Goal: Task Accomplishment & Management: Use online tool/utility

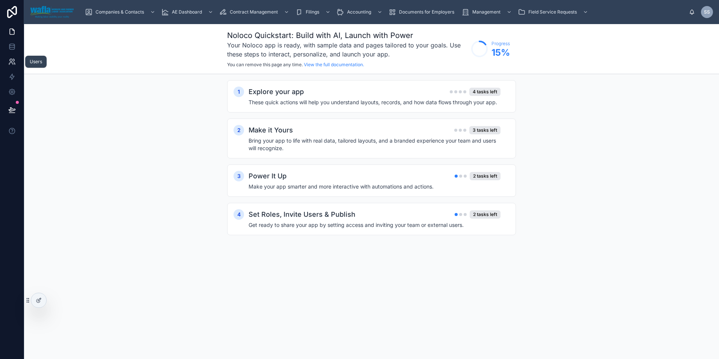
click at [10, 63] on icon at bounding box center [11, 64] width 4 height 2
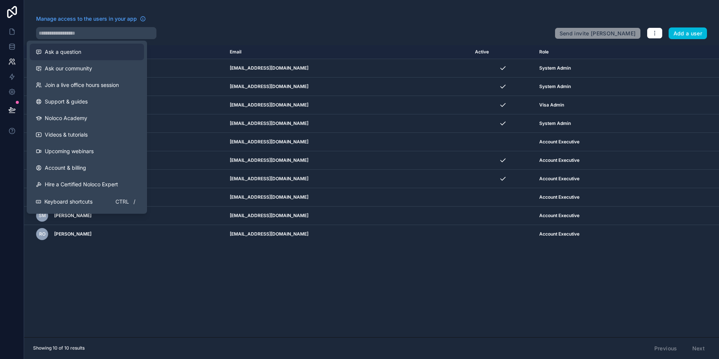
click at [55, 50] on span "Ask a question" at bounding box center [63, 52] width 36 height 8
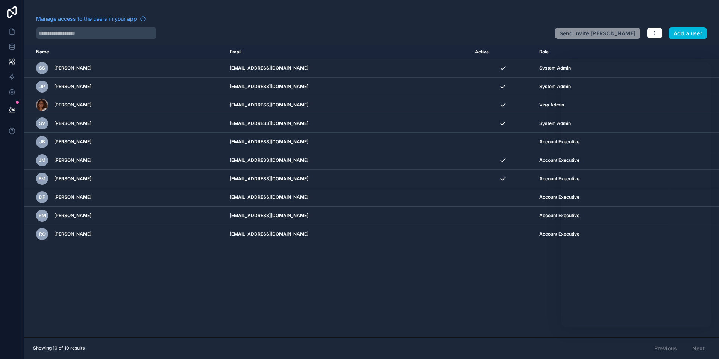
click at [483, 287] on div "Name Email Active Role [DOMAIN_NAME] SS [PERSON_NAME] [EMAIL_ADDRESS][DOMAIN_NA…" at bounding box center [371, 191] width 695 height 292
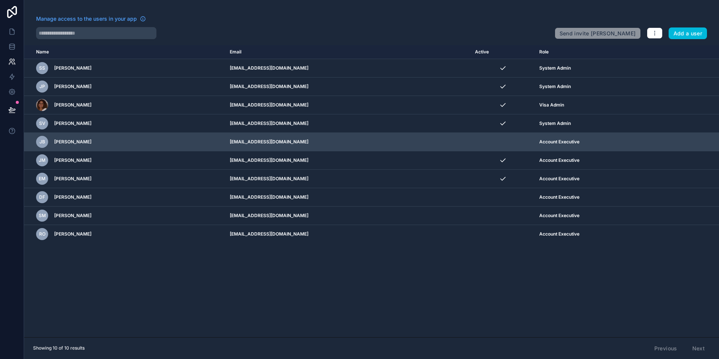
click at [0, 0] on icon "scrollable content" at bounding box center [0, 0] width 0 height 0
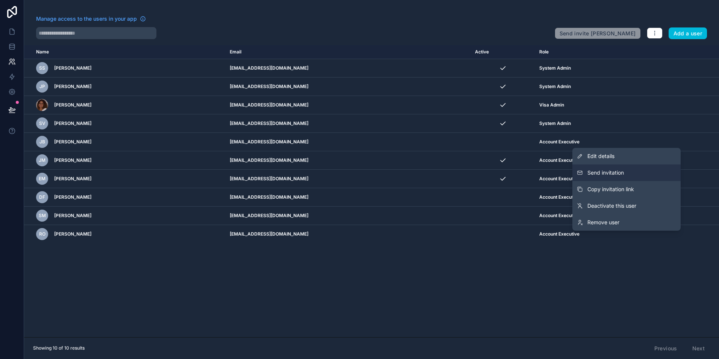
click at [607, 169] on span "Send invitation" at bounding box center [606, 173] width 36 height 8
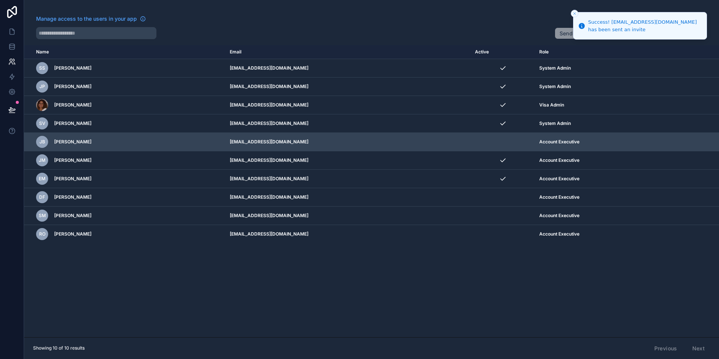
click at [0, 0] on icon "scrollable content" at bounding box center [0, 0] width 0 height 0
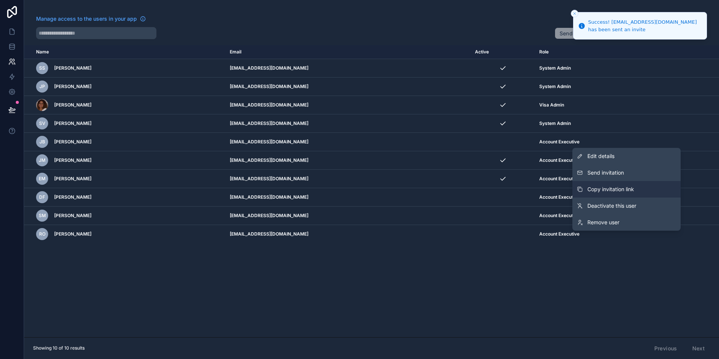
click at [622, 187] on span "Copy invitation link" at bounding box center [611, 189] width 47 height 8
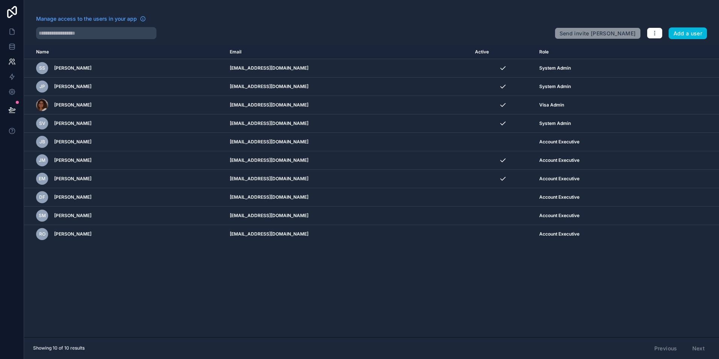
click at [181, 269] on div "Name Email Active Role [DOMAIN_NAME] SS [PERSON_NAME] [EMAIL_ADDRESS][DOMAIN_NA…" at bounding box center [371, 191] width 695 height 292
click at [12, 32] on icon at bounding box center [12, 32] width 8 height 8
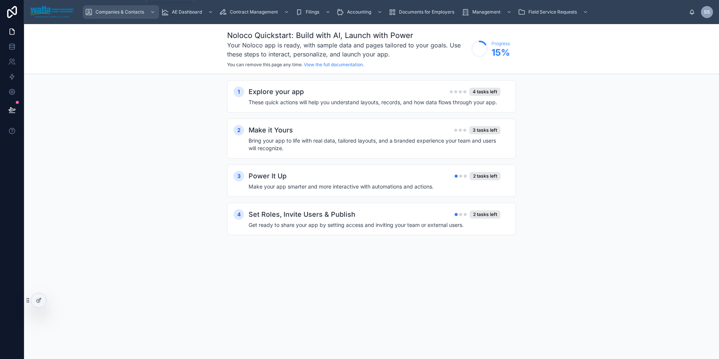
click at [132, 16] on div "Companies & Contacts" at bounding box center [121, 12] width 72 height 12
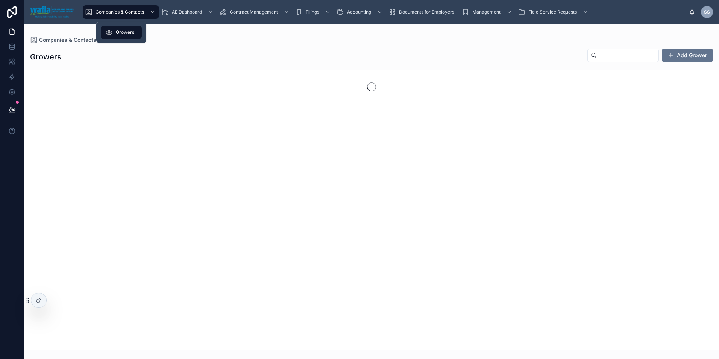
click at [117, 32] on span "Growers" at bounding box center [125, 32] width 18 height 6
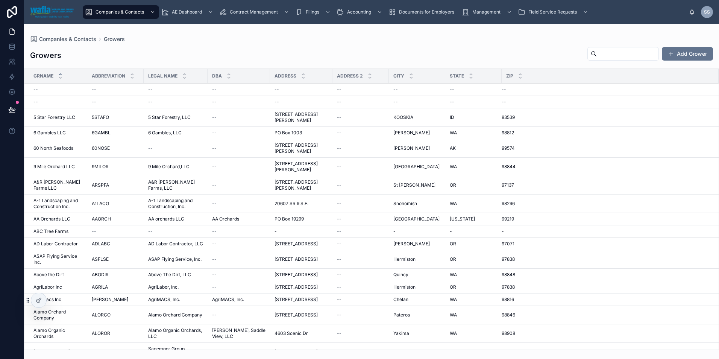
click at [597, 57] on input "text" at bounding box center [628, 54] width 62 height 11
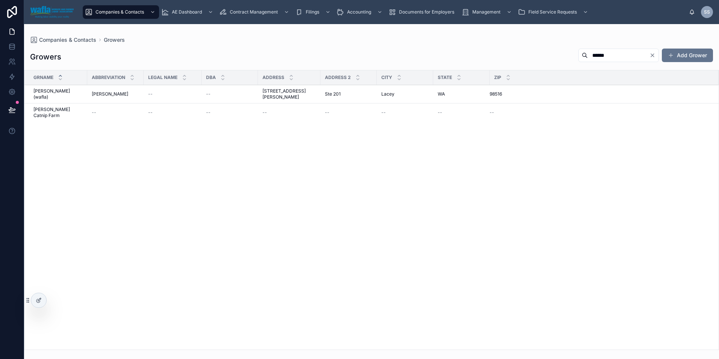
type input "******"
click at [46, 91] on span "[PERSON_NAME] (wafla)" at bounding box center [57, 94] width 49 height 12
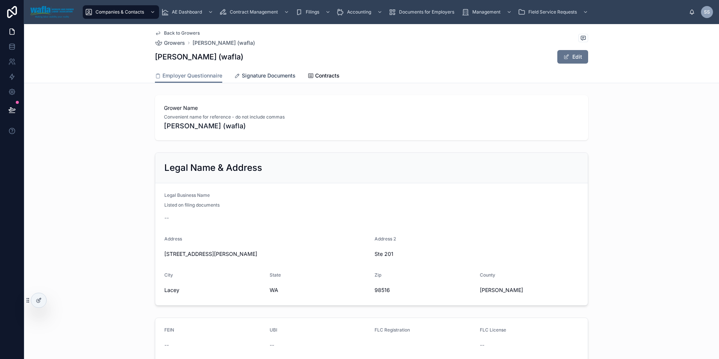
click at [278, 77] on span "Signature Documents" at bounding box center [269, 76] width 54 height 8
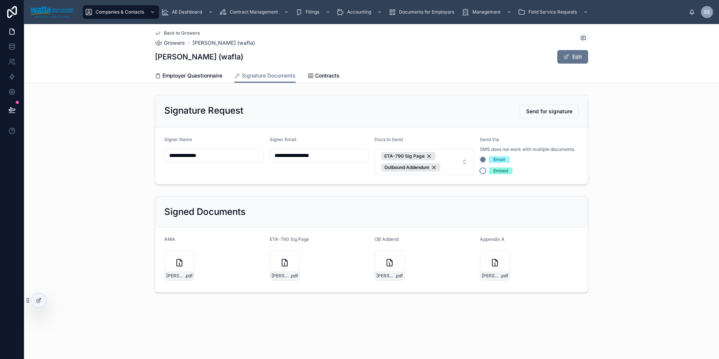
click at [480, 170] on button "Embed" at bounding box center [483, 171] width 6 height 6
click at [469, 111] on div "Signature Request Send for signature" at bounding box center [371, 112] width 415 height 14
click at [39, 301] on icon at bounding box center [39, 300] width 6 height 6
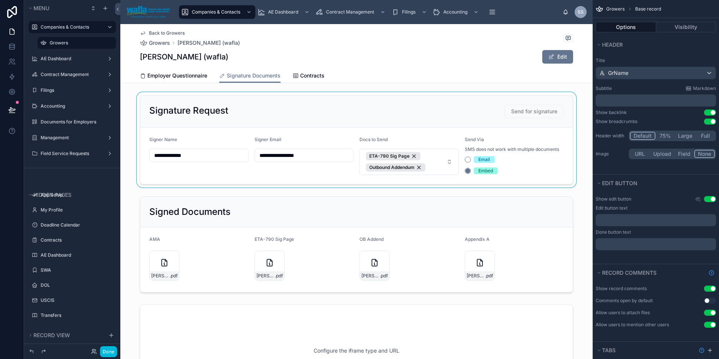
click at [530, 155] on div at bounding box center [356, 139] width 472 height 95
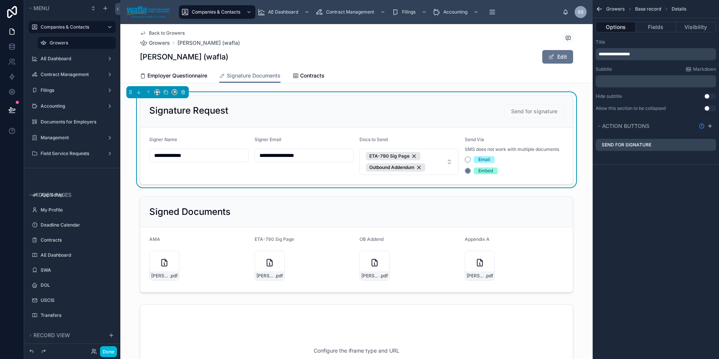
click at [530, 157] on div "Email" at bounding box center [514, 159] width 99 height 7
click at [662, 24] on button "Fields" at bounding box center [656, 27] width 40 height 11
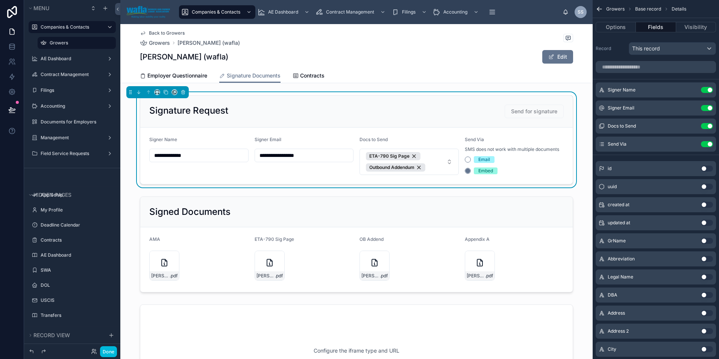
click at [708, 143] on button "Use setting" at bounding box center [707, 144] width 12 height 6
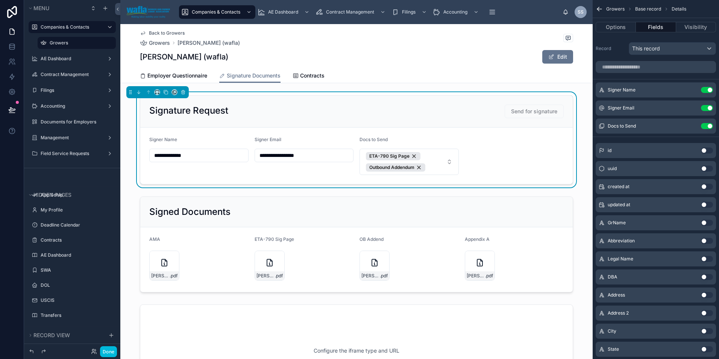
click at [0, 0] on icon "scrollable content" at bounding box center [0, 0] width 0 height 0
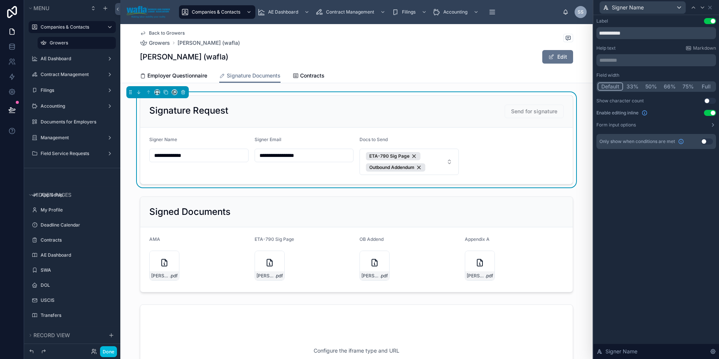
click at [634, 87] on button "33%" at bounding box center [632, 86] width 19 height 8
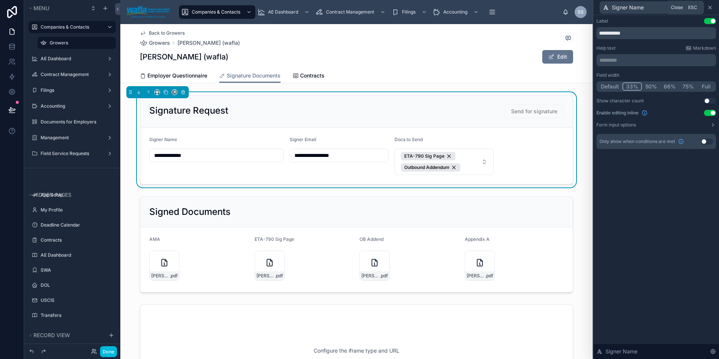
click at [710, 8] on icon at bounding box center [710, 8] width 6 height 6
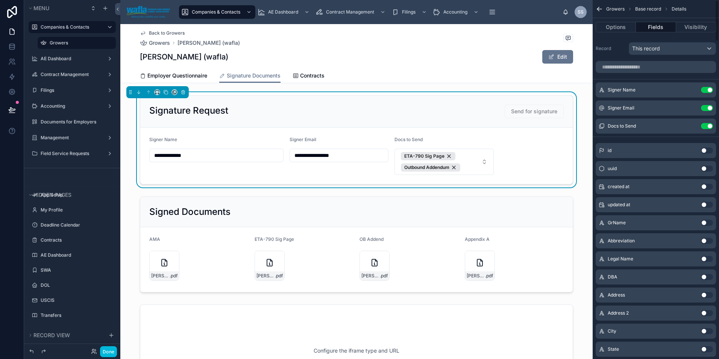
click at [647, 108] on div "Signer Email Use setting" at bounding box center [656, 107] width 120 height 15
click at [0, 0] on icon "scrollable content" at bounding box center [0, 0] width 0 height 0
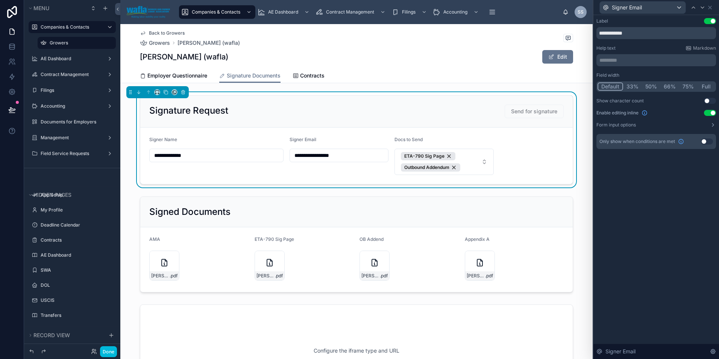
click at [633, 84] on button "33%" at bounding box center [632, 86] width 19 height 8
click at [702, 8] on icon at bounding box center [702, 8] width 3 height 2
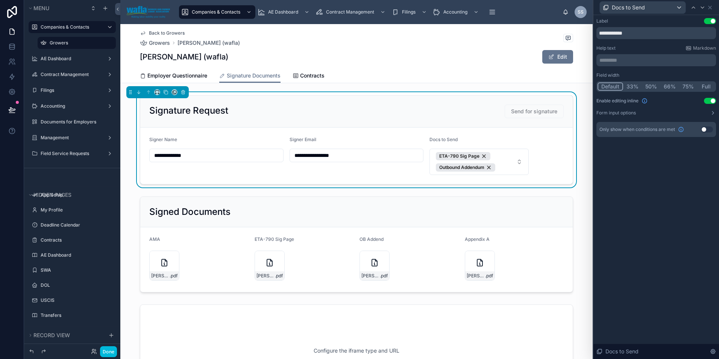
click at [634, 86] on button "33%" at bounding box center [632, 86] width 19 height 8
click at [711, 5] on icon at bounding box center [710, 8] width 6 height 6
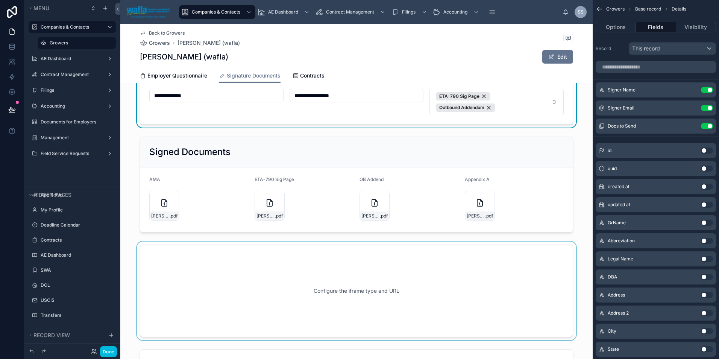
scroll to position [63, 0]
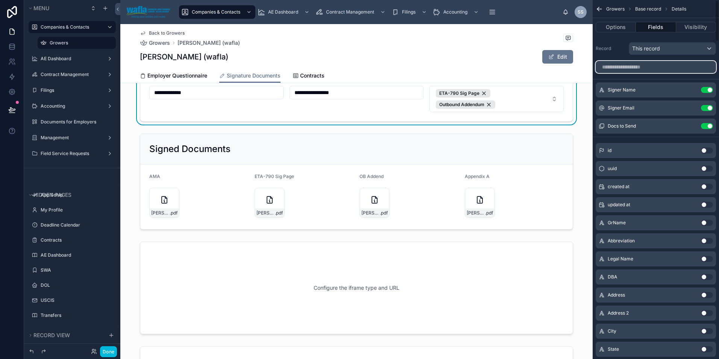
click at [628, 67] on input "scrollable content" at bounding box center [656, 67] width 120 height 12
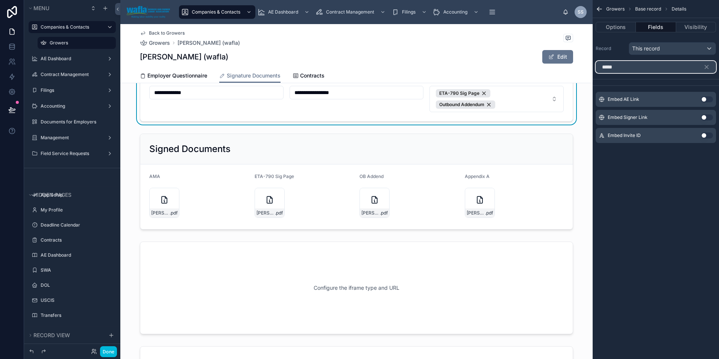
type input "*****"
click at [706, 98] on button "Use setting" at bounding box center [707, 99] width 12 height 6
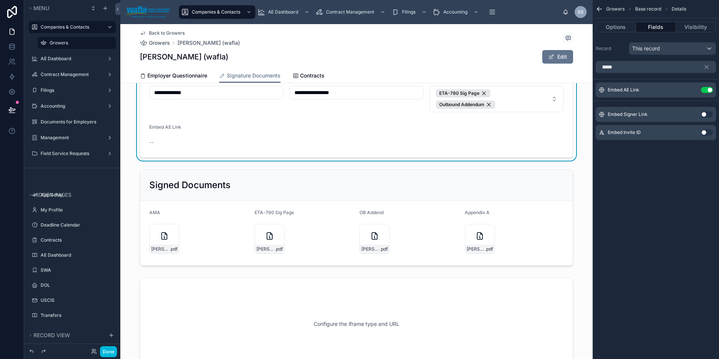
click at [706, 115] on button "Use setting" at bounding box center [707, 114] width 12 height 6
click at [0, 0] on button "scrollable content" at bounding box center [0, 0] width 0 height 0
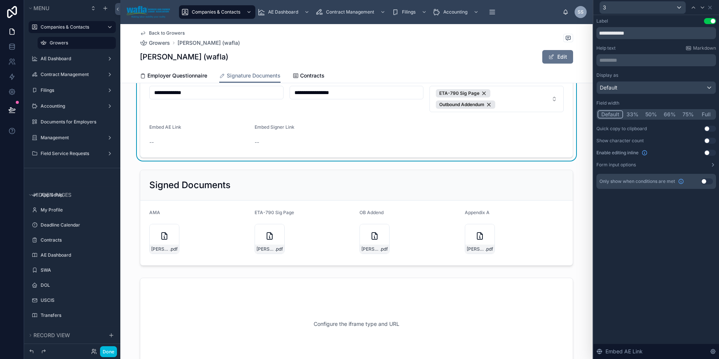
click at [652, 111] on button "50%" at bounding box center [651, 114] width 18 height 8
click at [704, 8] on icon at bounding box center [703, 8] width 6 height 6
click at [652, 114] on button "50%" at bounding box center [651, 114] width 18 height 8
click at [711, 8] on icon at bounding box center [710, 8] width 6 height 6
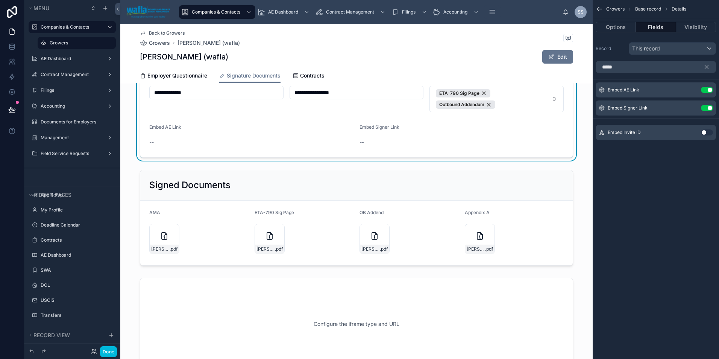
click at [599, 9] on icon "scrollable content" at bounding box center [599, 9] width 5 height 0
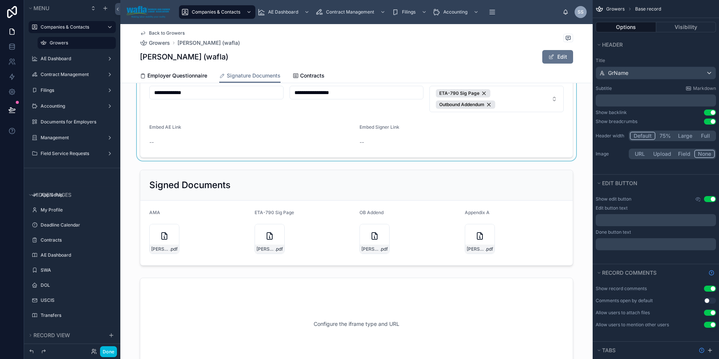
click at [246, 134] on div at bounding box center [356, 94] width 472 height 131
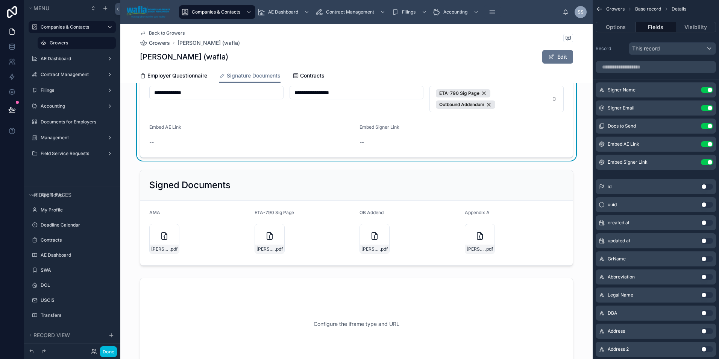
click at [0, 0] on icon "scrollable content" at bounding box center [0, 0] width 0 height 0
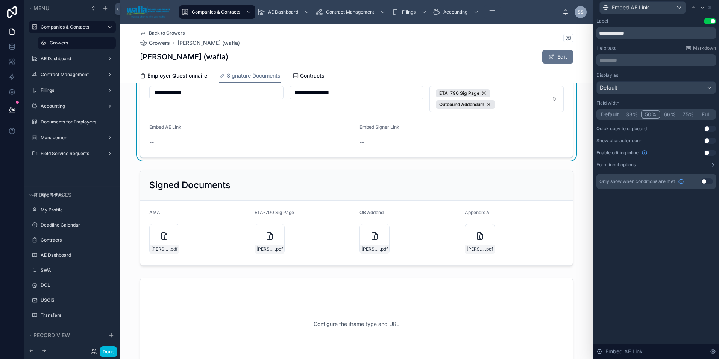
click at [706, 128] on button "Use setting" at bounding box center [710, 129] width 12 height 6
click at [703, 8] on icon at bounding box center [702, 8] width 3 height 2
click at [706, 128] on button "Use setting" at bounding box center [710, 129] width 12 height 6
click at [712, 7] on icon at bounding box center [710, 8] width 6 height 6
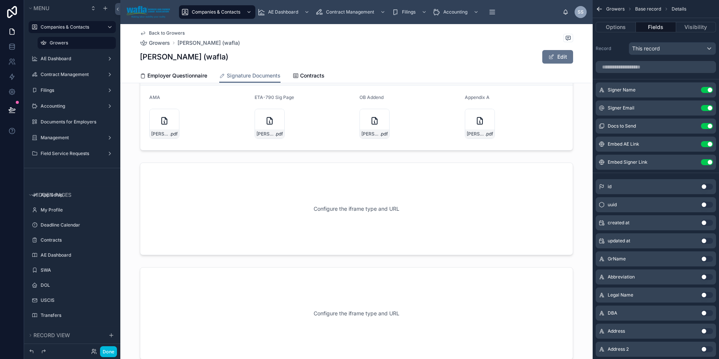
scroll to position [194, 0]
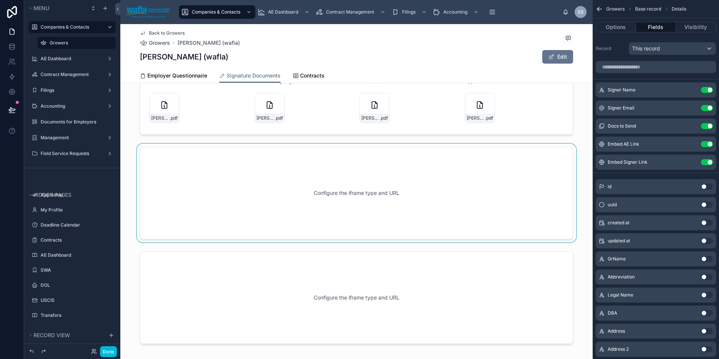
click at [247, 191] on div at bounding box center [356, 193] width 472 height 99
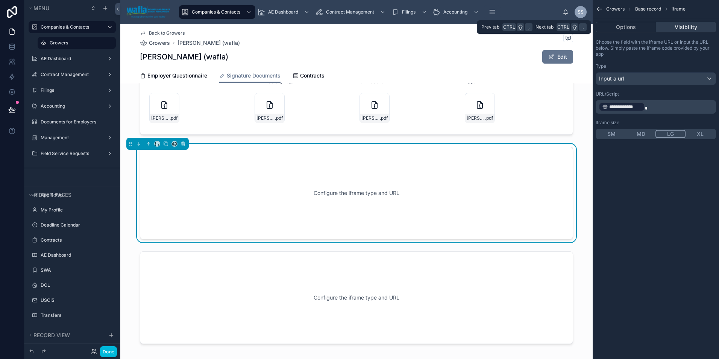
click at [687, 29] on button "Visibility" at bounding box center [686, 27] width 60 height 11
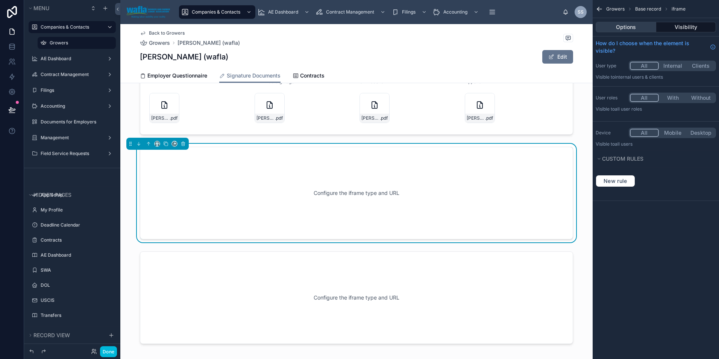
click at [616, 28] on button "Options" at bounding box center [626, 27] width 61 height 11
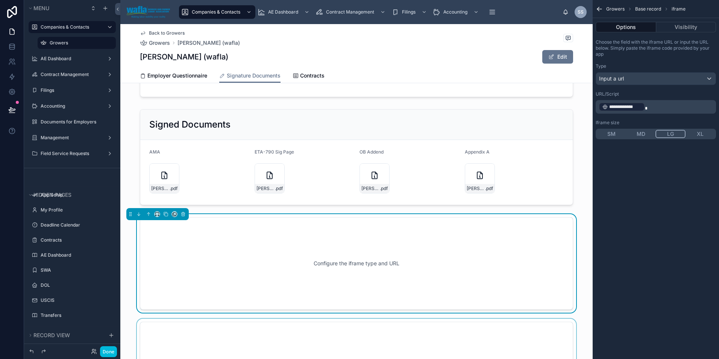
scroll to position [119, 0]
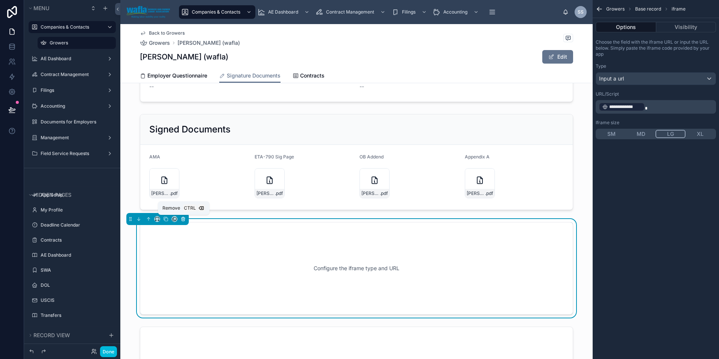
click at [184, 220] on icon at bounding box center [184, 220] width 0 height 2
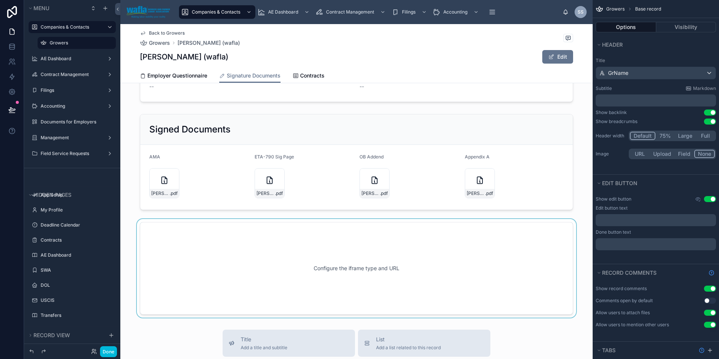
click at [178, 236] on div at bounding box center [356, 268] width 472 height 99
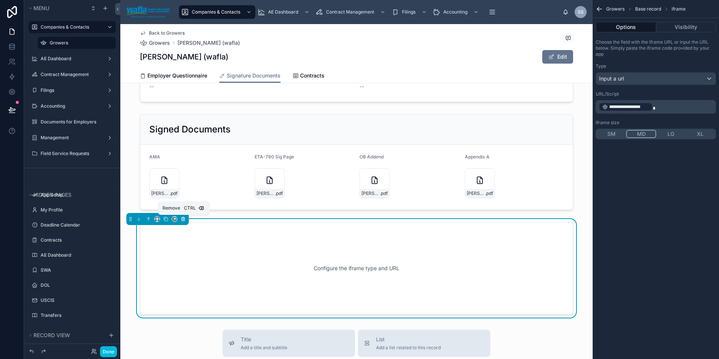
click at [183, 216] on button at bounding box center [183, 219] width 8 height 8
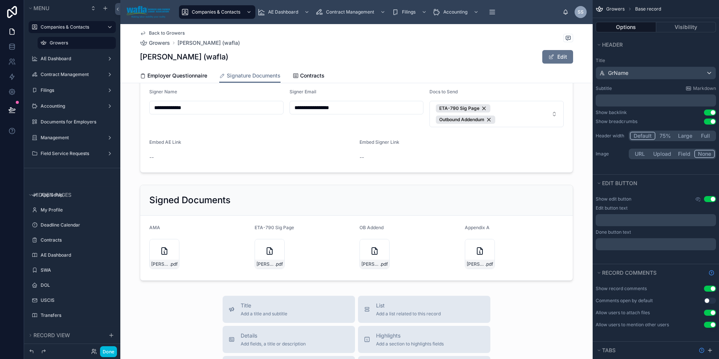
scroll to position [0, 0]
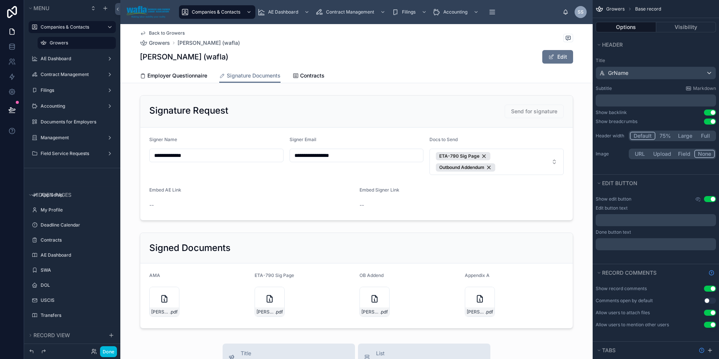
click at [374, 72] on div "Employer Questionnaire Signature Documents Contracts" at bounding box center [356, 75] width 433 height 14
click at [111, 351] on button "Done" at bounding box center [108, 351] width 17 height 11
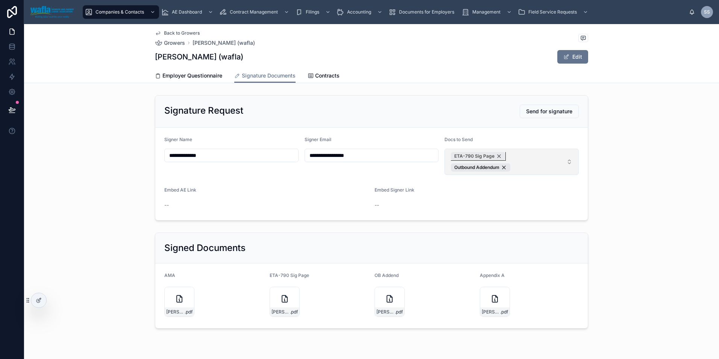
click at [499, 157] on div "ETA-790 Sig Page" at bounding box center [478, 156] width 55 height 8
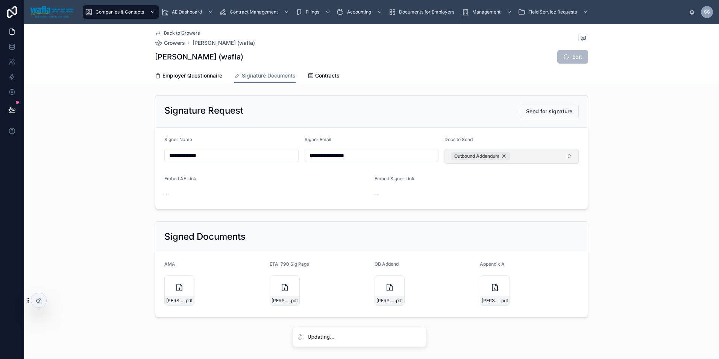
click at [504, 157] on div "Outbound Addendum" at bounding box center [480, 156] width 59 height 8
click at [498, 158] on button "Select Button" at bounding box center [512, 155] width 134 height 13
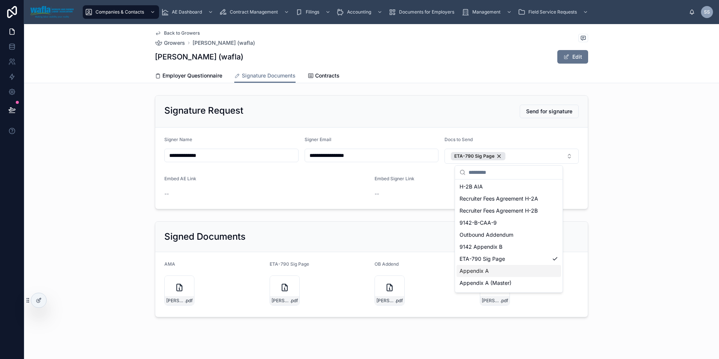
click at [491, 268] on div "Appendix A" at bounding box center [509, 271] width 105 height 12
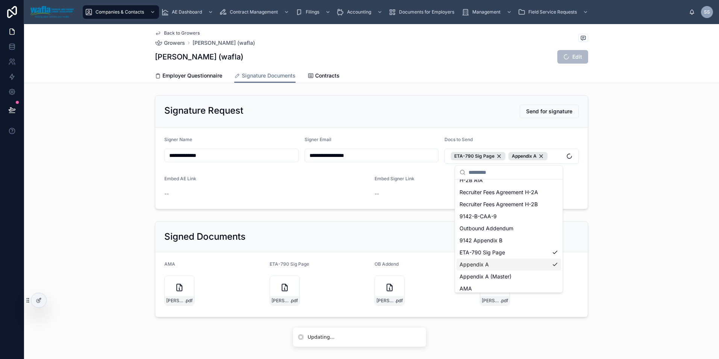
scroll to position [23, 0]
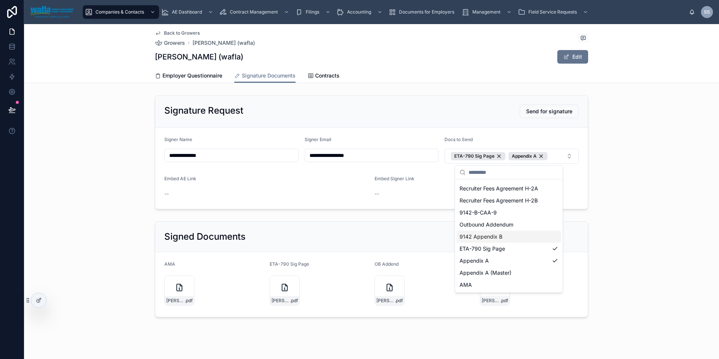
click at [622, 179] on div "**********" at bounding box center [371, 152] width 695 height 120
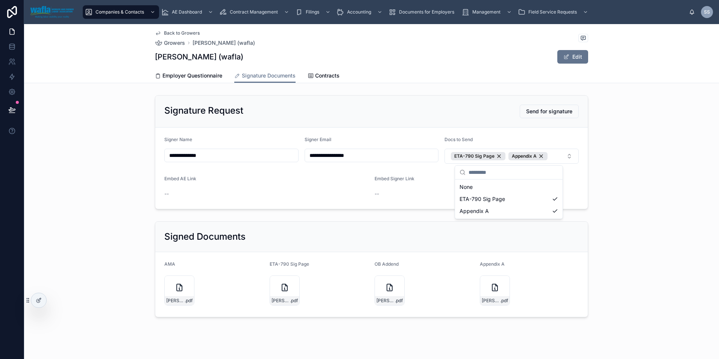
scroll to position [0, 0]
click at [551, 112] on span "Send for signature" at bounding box center [549, 112] width 46 height 8
click at [514, 198] on span "[URL][DOMAIN_NAME]" at bounding box center [477, 194] width 204 height 8
click at [0, 0] on icon at bounding box center [0, 0] width 0 height 0
click at [495, 157] on div "ETA-790 Sig Page" at bounding box center [478, 156] width 55 height 8
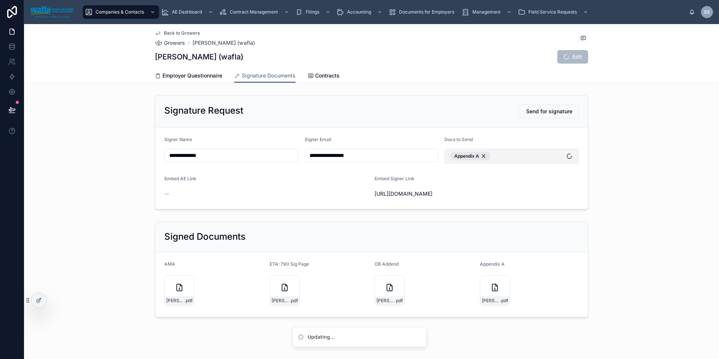
click at [507, 156] on button "Appendix A" at bounding box center [512, 156] width 134 height 15
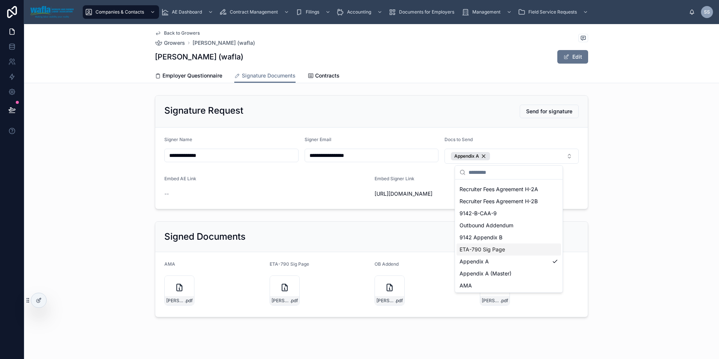
scroll to position [23, 0]
click at [490, 285] on div "AMA" at bounding box center [509, 285] width 105 height 12
click at [646, 120] on div "**********" at bounding box center [371, 152] width 695 height 120
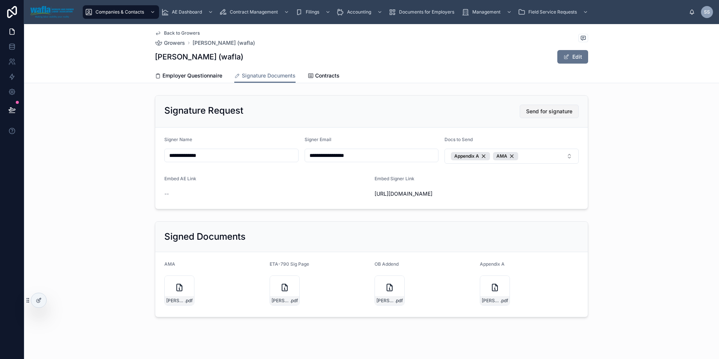
click at [541, 113] on span "Send for signature" at bounding box center [549, 112] width 46 height 8
click at [40, 300] on icon at bounding box center [39, 300] width 6 height 6
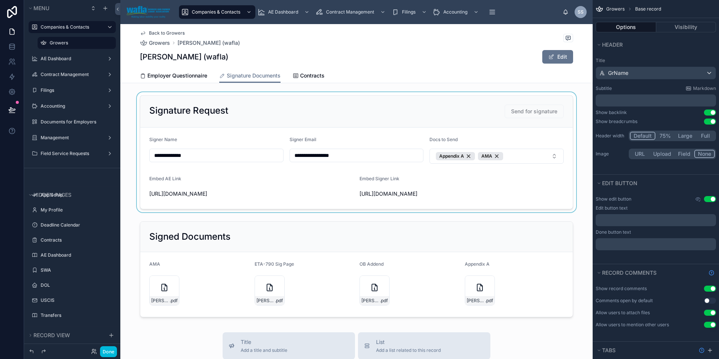
click at [207, 200] on div at bounding box center [356, 152] width 472 height 120
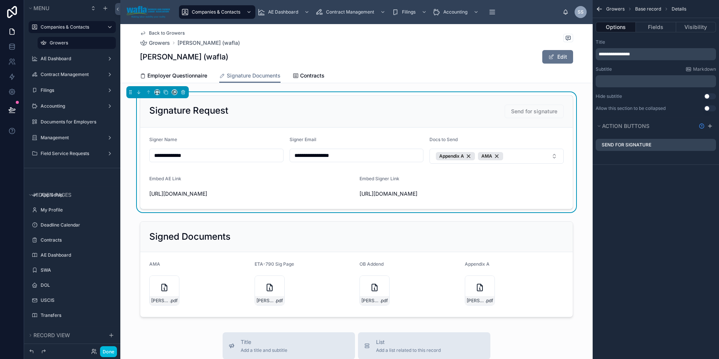
click at [0, 0] on icon at bounding box center [0, 0] width 0 height 0
click at [263, 198] on span "[URL][DOMAIN_NAME]" at bounding box center [251, 194] width 204 height 8
click at [254, 198] on span "[URL][DOMAIN_NAME]" at bounding box center [251, 194] width 204 height 8
click at [648, 28] on button "Fields" at bounding box center [656, 27] width 40 height 11
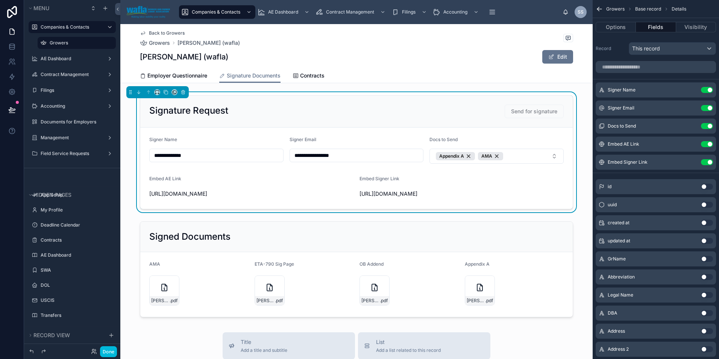
click at [707, 142] on button "Use setting" at bounding box center [707, 144] width 12 height 6
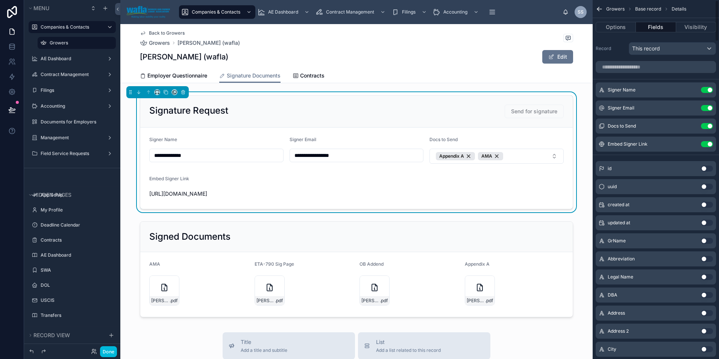
click at [707, 144] on button "Use setting" at bounding box center [707, 144] width 12 height 6
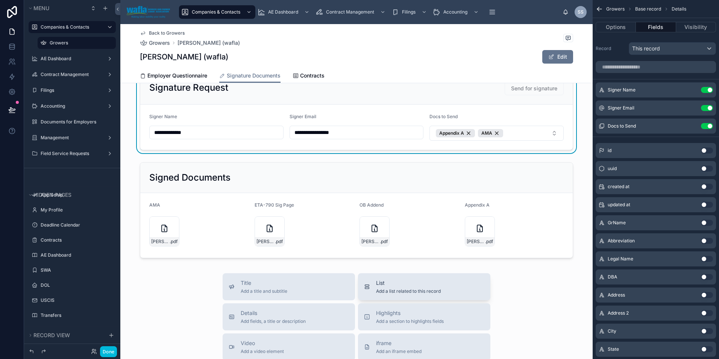
scroll to position [25, 0]
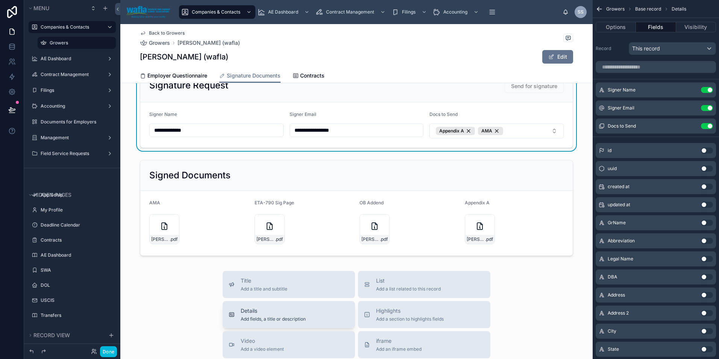
click at [300, 318] on span "Add fields, a title or description" at bounding box center [273, 319] width 65 height 6
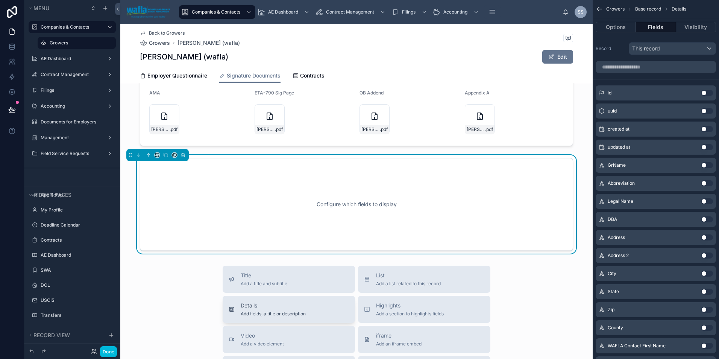
scroll to position [148, 0]
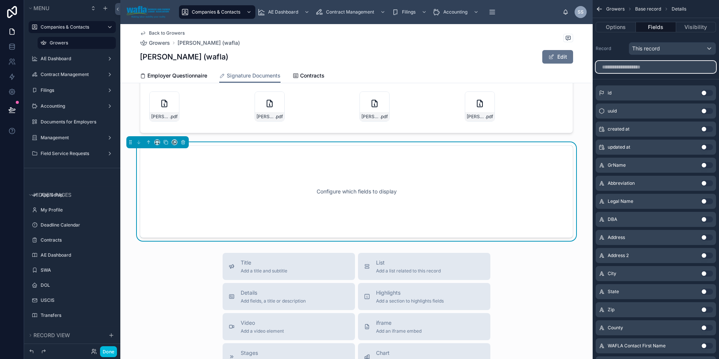
click at [649, 65] on input "scrollable content" at bounding box center [656, 67] width 120 height 12
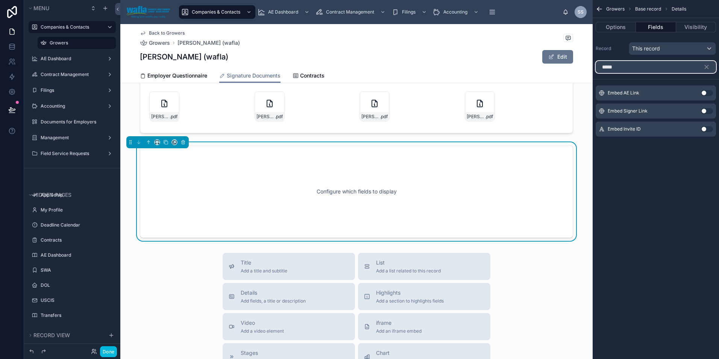
type input "*****"
click at [704, 93] on button "Use setting" at bounding box center [707, 93] width 12 height 6
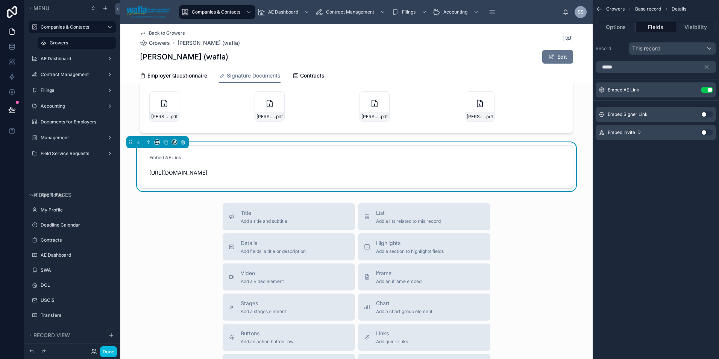
click at [705, 112] on button "Use setting" at bounding box center [707, 114] width 12 height 6
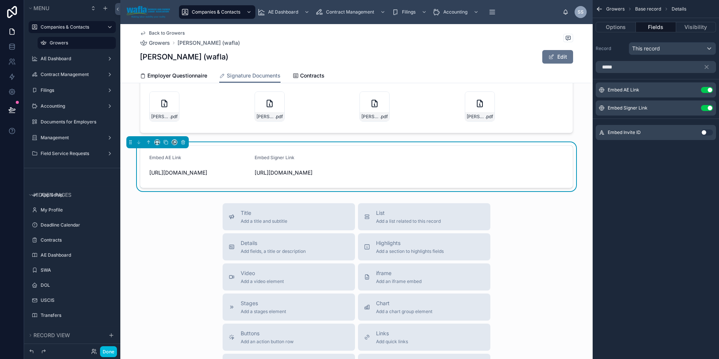
click at [0, 0] on icon "scrollable content" at bounding box center [0, 0] width 0 height 0
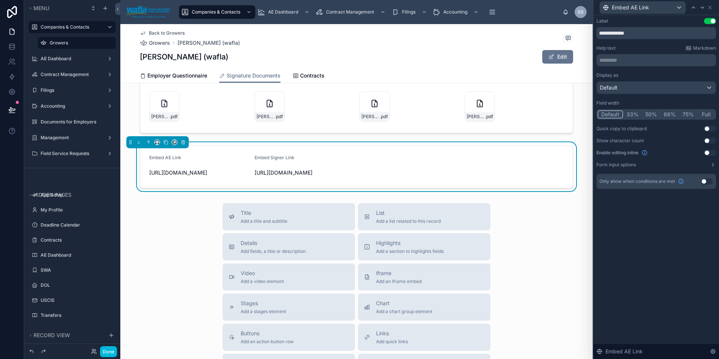
click at [707, 128] on button "Use setting" at bounding box center [710, 129] width 12 height 6
click at [703, 8] on icon at bounding box center [702, 8] width 3 height 2
click at [649, 112] on button "50%" at bounding box center [651, 114] width 18 height 8
click at [711, 128] on button "Use setting" at bounding box center [710, 129] width 12 height 6
click at [697, 8] on div at bounding box center [693, 7] width 9 height 9
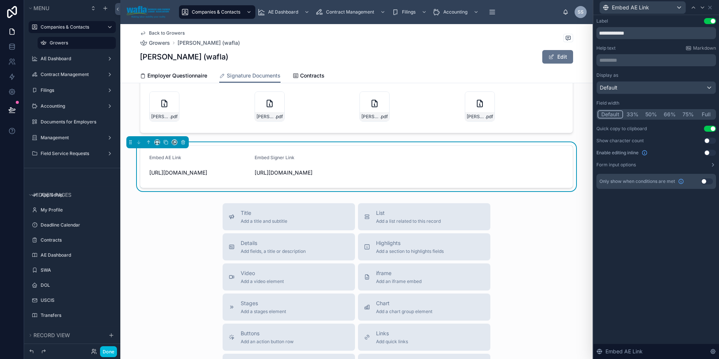
click at [652, 113] on button "50%" at bounding box center [651, 114] width 18 height 8
click at [626, 58] on p "********* ﻿" at bounding box center [657, 60] width 115 height 8
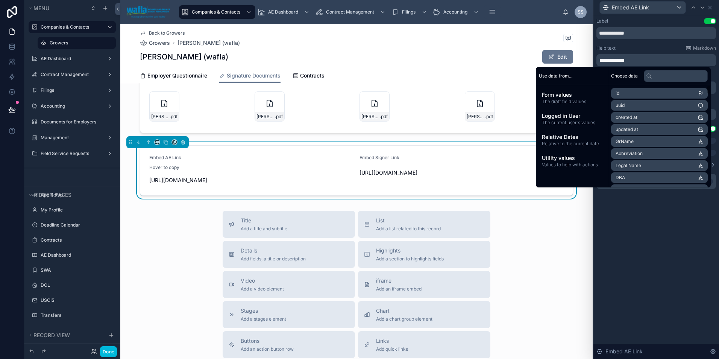
click at [658, 214] on div "**********" at bounding box center [657, 187] width 126 height 344
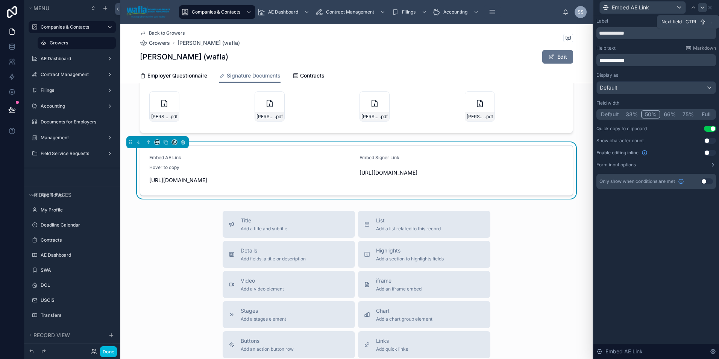
click at [702, 8] on icon at bounding box center [703, 8] width 6 height 6
click at [627, 57] on p "********* ﻿" at bounding box center [657, 60] width 115 height 8
click at [618, 215] on div "**********" at bounding box center [657, 187] width 126 height 344
click at [346, 176] on div "[URL][DOMAIN_NAME]" at bounding box center [251, 180] width 204 height 12
click at [712, 9] on icon at bounding box center [710, 8] width 6 height 6
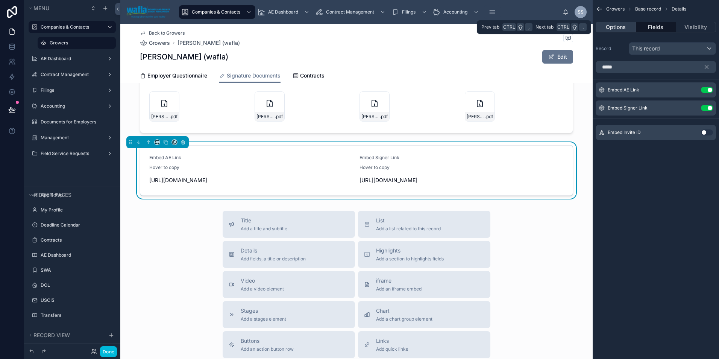
click at [611, 26] on button "Options" at bounding box center [616, 27] width 40 height 11
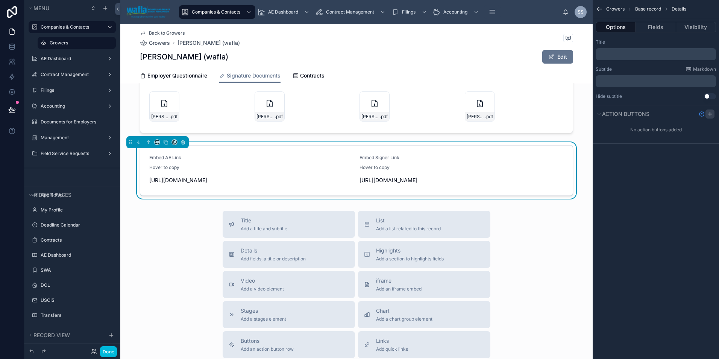
click at [711, 115] on icon "scrollable content" at bounding box center [710, 114] width 6 height 6
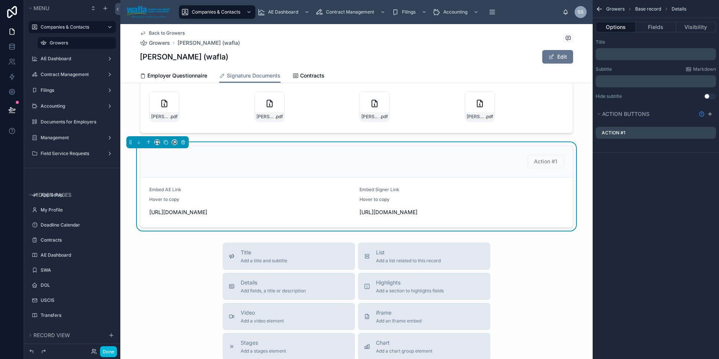
click at [0, 0] on icon "scrollable content" at bounding box center [0, 0] width 0 height 0
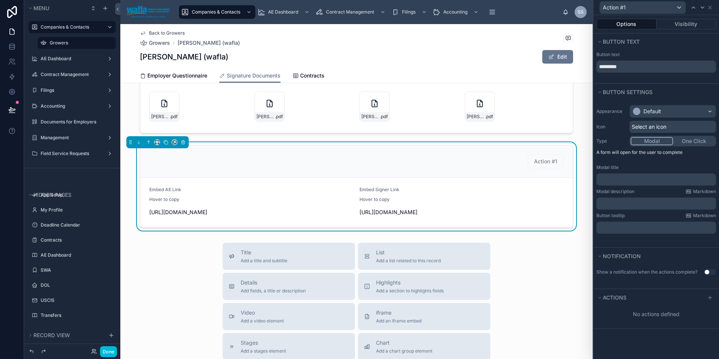
click at [643, 179] on p "﻿" at bounding box center [657, 180] width 115 height 8
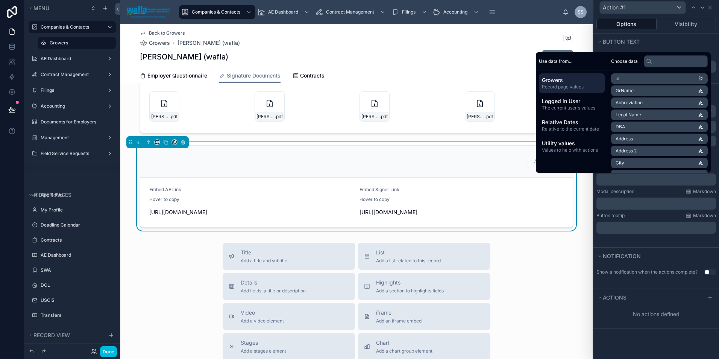
drag, startPoint x: 678, startPoint y: 47, endPoint x: 681, endPoint y: 52, distance: 6.1
click at [679, 47] on div "Button text" at bounding box center [657, 41] width 126 height 17
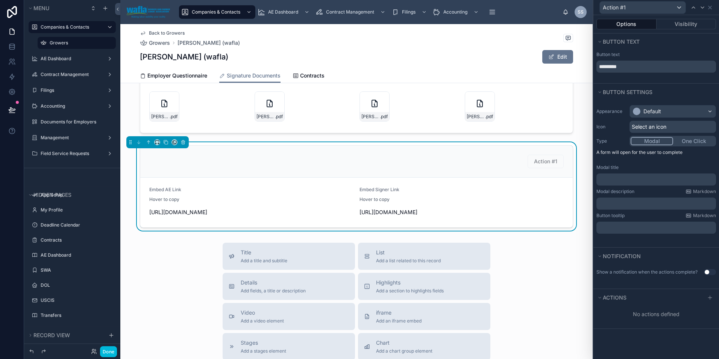
click at [700, 139] on button "One Click" at bounding box center [694, 141] width 42 height 8
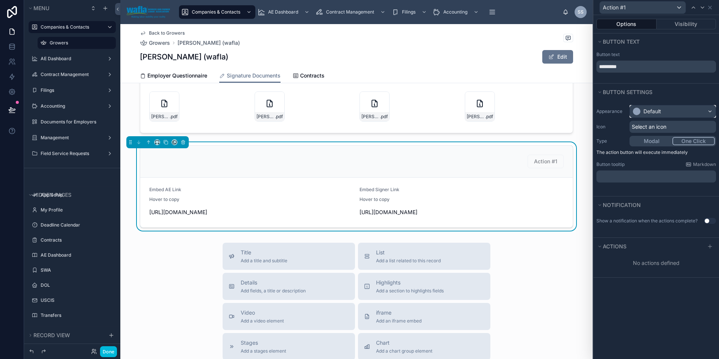
click at [655, 111] on div "Default" at bounding box center [653, 112] width 18 height 8
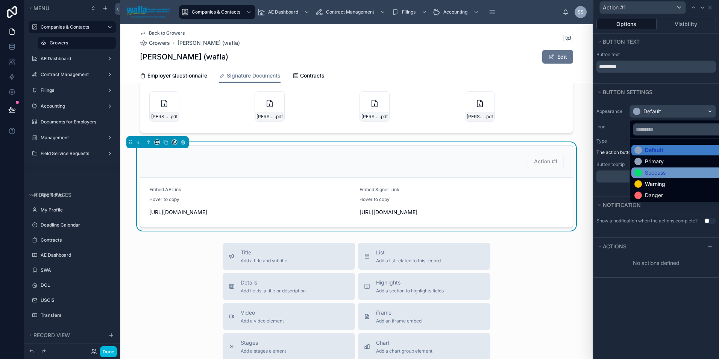
click at [651, 170] on div "Success" at bounding box center [655, 173] width 21 height 8
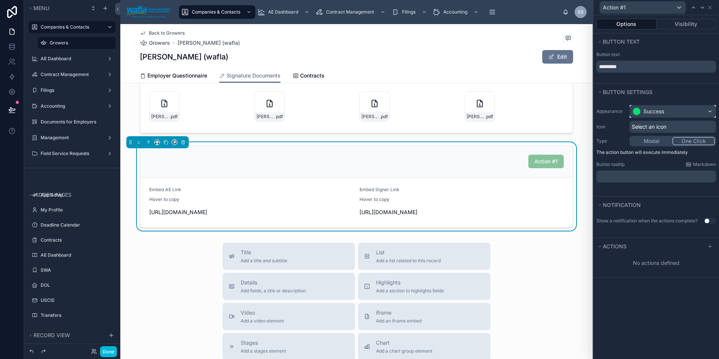
click at [648, 109] on div "Success" at bounding box center [654, 112] width 21 height 8
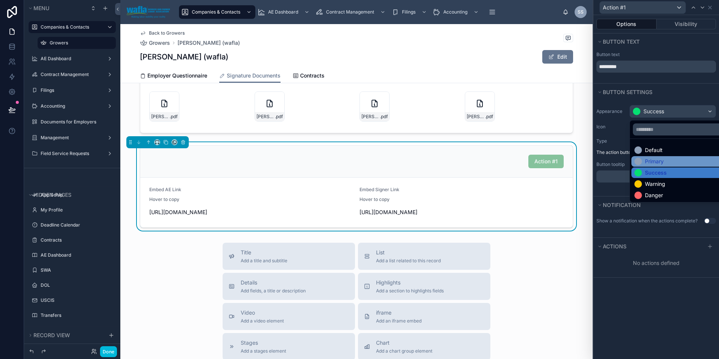
click at [648, 159] on div "Primary" at bounding box center [654, 162] width 19 height 8
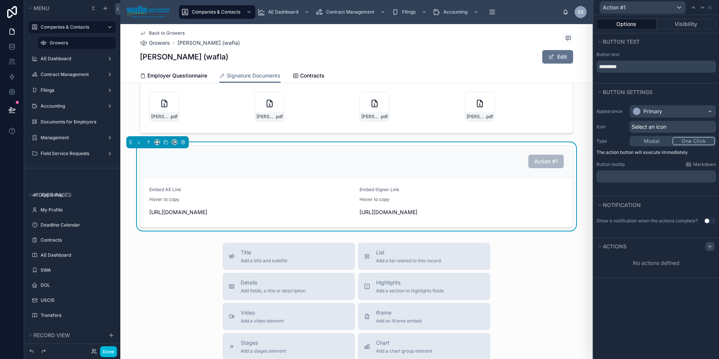
click at [708, 245] on icon at bounding box center [710, 246] width 6 height 6
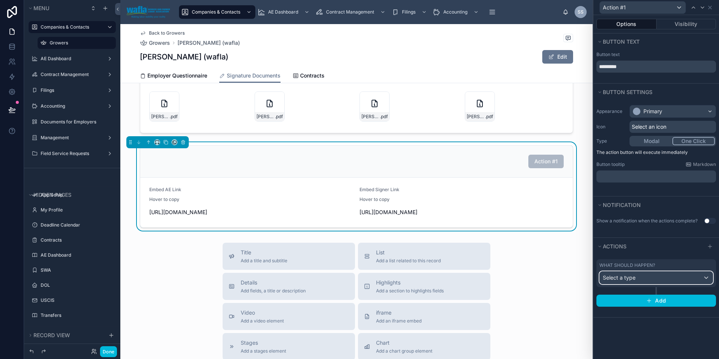
click at [642, 277] on div "Select a type" at bounding box center [656, 278] width 113 height 12
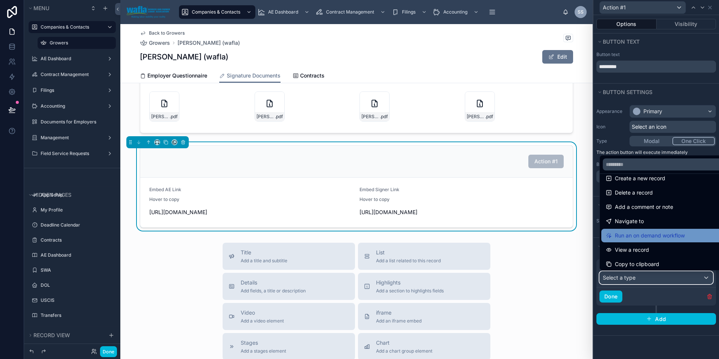
scroll to position [18, 0]
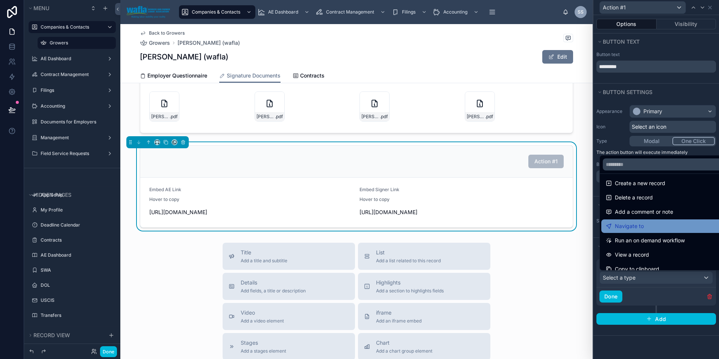
click at [634, 226] on span "Navigate to" at bounding box center [629, 226] width 29 height 9
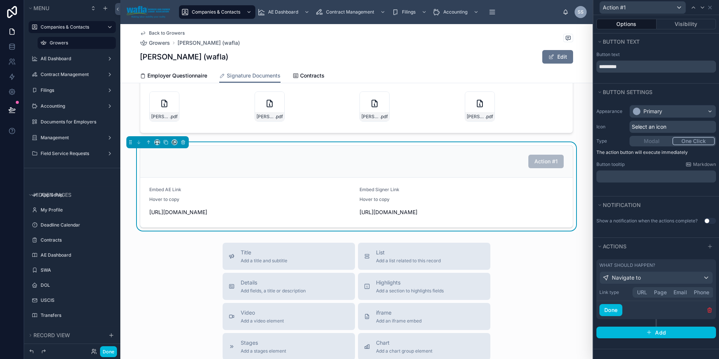
click at [643, 292] on button "URL" at bounding box center [642, 292] width 17 height 8
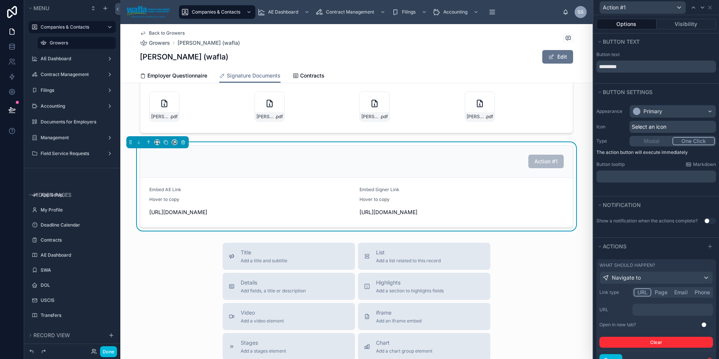
click at [651, 309] on p "﻿" at bounding box center [674, 310] width 76 height 8
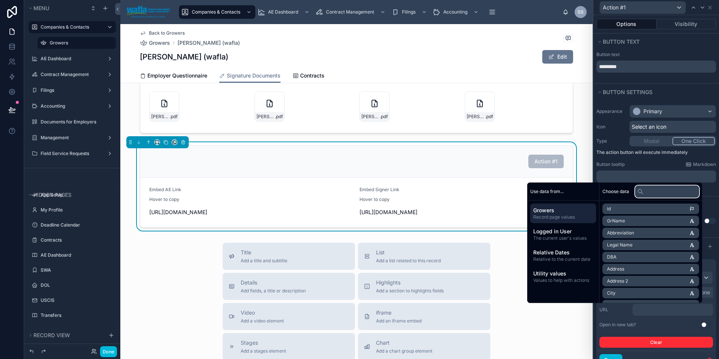
click at [646, 190] on input "text" at bounding box center [667, 191] width 64 height 12
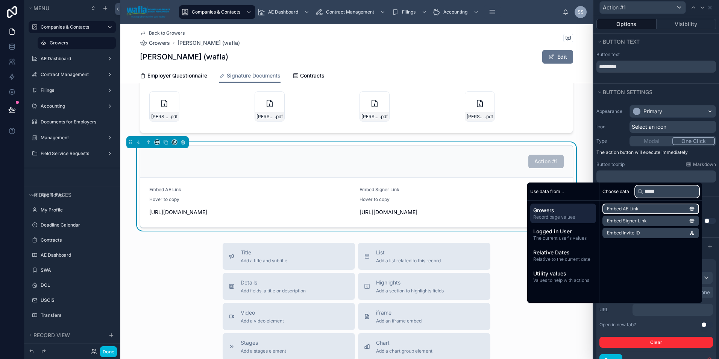
type input "*****"
click at [629, 210] on span "Embed AE Link" at bounding box center [623, 209] width 32 height 6
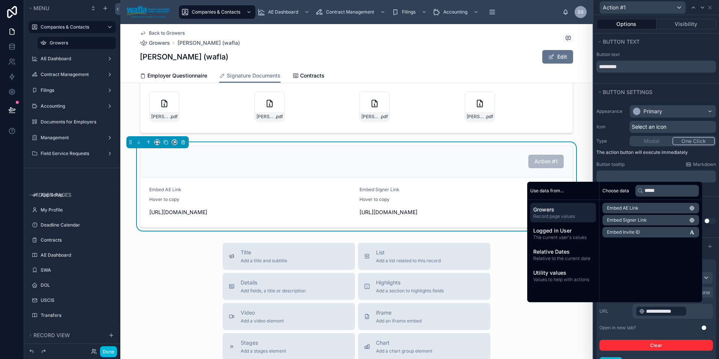
click at [625, 314] on div "**********" at bounding box center [657, 311] width 114 height 15
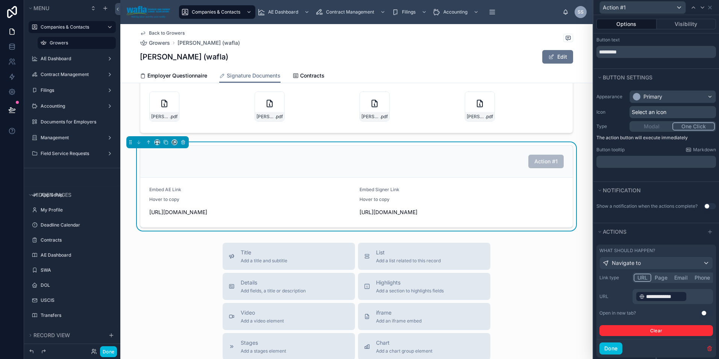
scroll to position [0, 0]
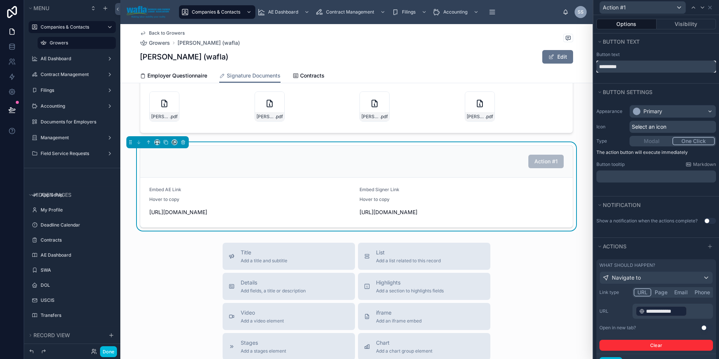
drag, startPoint x: 627, startPoint y: 64, endPoint x: 583, endPoint y: 66, distance: 44.1
click at [584, 66] on div "**********" at bounding box center [359, 179] width 719 height 359
click at [655, 69] on input "*********" at bounding box center [657, 67] width 120 height 12
drag, startPoint x: 655, startPoint y: 69, endPoint x: 583, endPoint y: 70, distance: 71.5
click at [583, 70] on div "**********" at bounding box center [359, 179] width 719 height 359
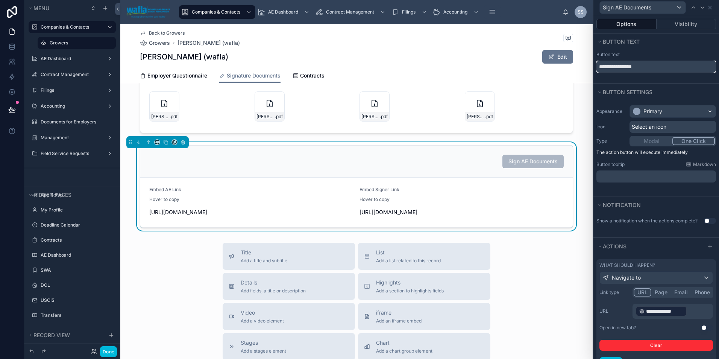
type input "**********"
click at [333, 174] on div "Sign AE Documents" at bounding box center [356, 162] width 433 height 32
click at [710, 8] on icon at bounding box center [710, 7] width 3 height 3
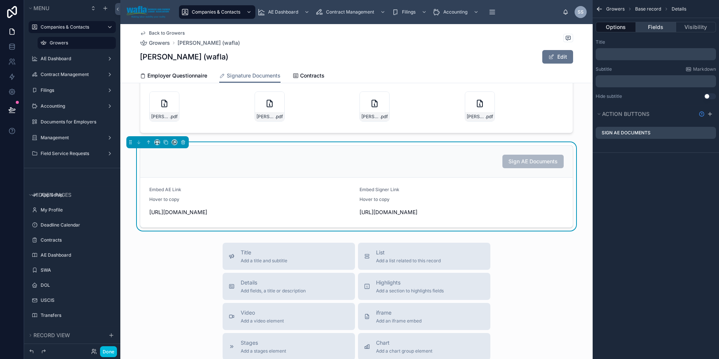
click at [661, 27] on button "Fields" at bounding box center [656, 27] width 40 height 11
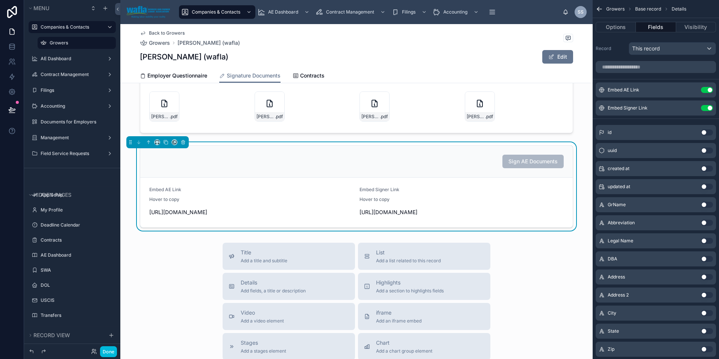
click at [705, 89] on button "Use setting" at bounding box center [707, 90] width 12 height 6
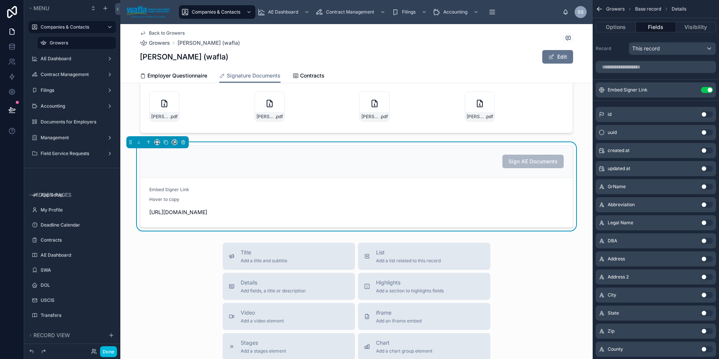
click at [345, 202] on div "Hover to copy" at bounding box center [251, 200] width 204 height 8
click at [621, 27] on button "Options" at bounding box center [616, 27] width 40 height 11
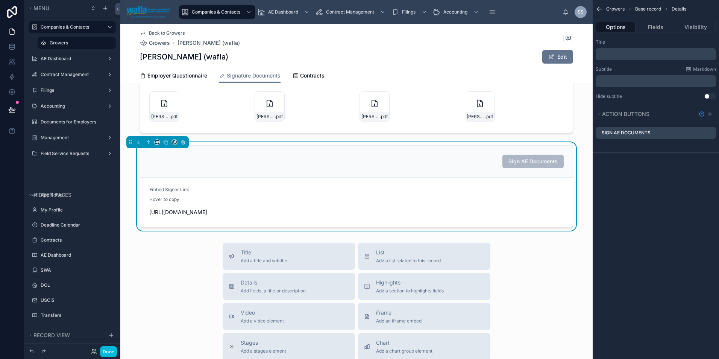
click at [360, 210] on form "Embed Signer Link Hover to copy [URL][DOMAIN_NAME]" at bounding box center [356, 203] width 433 height 50
click at [631, 58] on div "﻿" at bounding box center [656, 54] width 120 height 12
click at [632, 54] on p "﻿" at bounding box center [657, 54] width 116 height 6
click at [661, 213] on div "Growers Base record Details Options Fields Visibility Title **** Subtitle Markd…" at bounding box center [656, 179] width 126 height 359
click at [600, 9] on icon "scrollable content" at bounding box center [599, 9] width 5 height 0
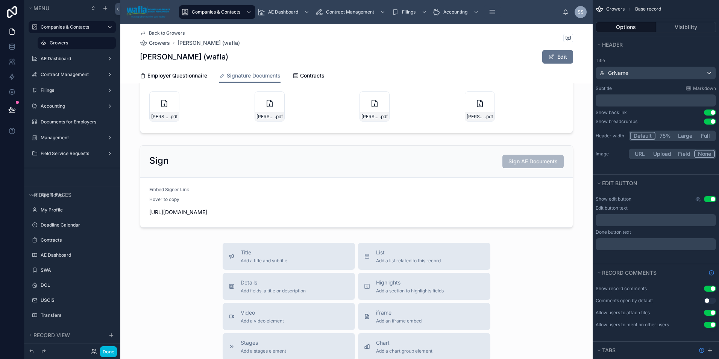
click at [623, 97] on p "﻿" at bounding box center [657, 101] width 116 height 8
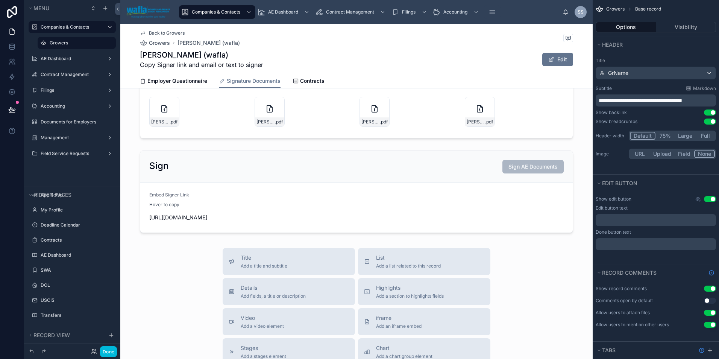
click at [651, 100] on span "**********" at bounding box center [641, 100] width 84 height 5
click at [709, 100] on p "**********" at bounding box center [657, 101] width 116 height 8
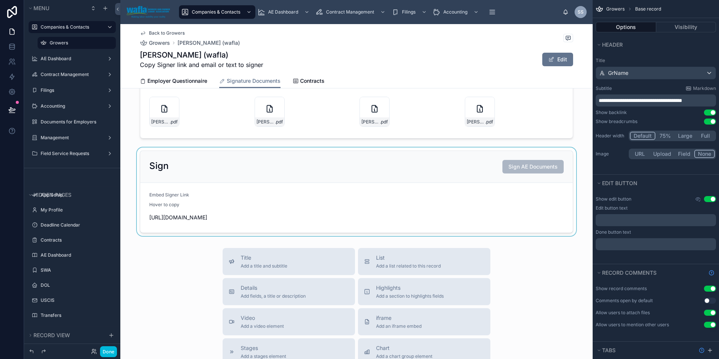
click at [548, 164] on div at bounding box center [356, 191] width 472 height 88
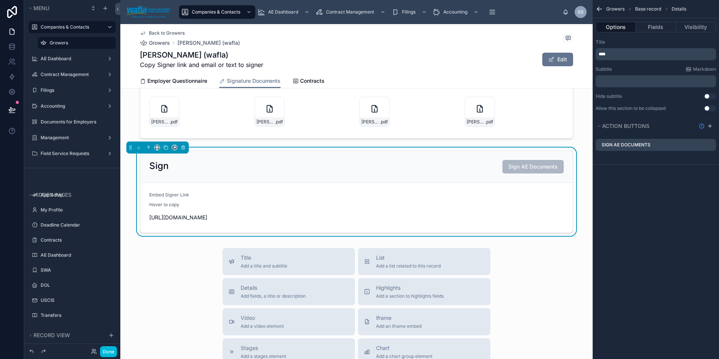
click at [0, 0] on icon "scrollable content" at bounding box center [0, 0] width 0 height 0
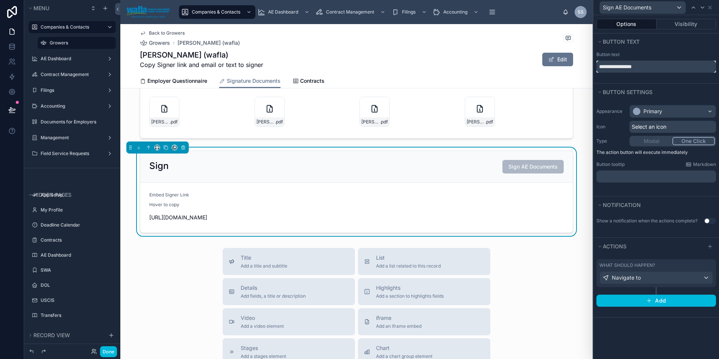
drag, startPoint x: 657, startPoint y: 70, endPoint x: 542, endPoint y: 70, distance: 114.7
click at [543, 69] on div "**********" at bounding box center [359, 179] width 719 height 359
type input "**********"
click at [711, 10] on icon at bounding box center [710, 8] width 6 height 6
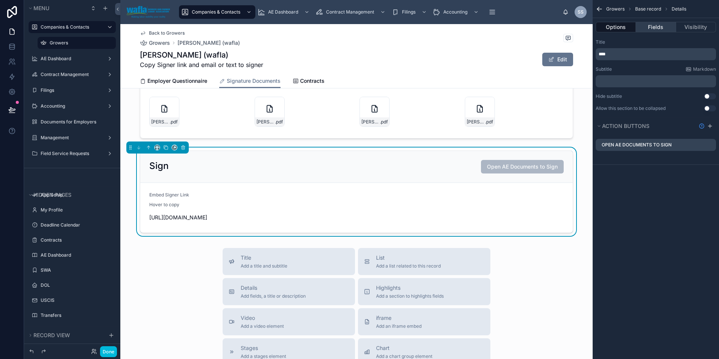
click at [659, 27] on button "Fields" at bounding box center [656, 27] width 40 height 11
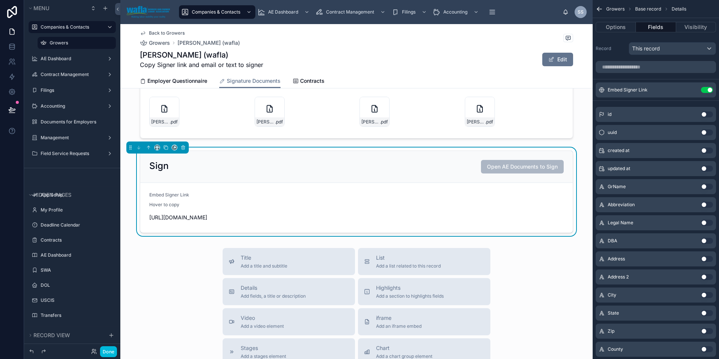
click at [0, 0] on icon "scrollable content" at bounding box center [0, 0] width 0 height 0
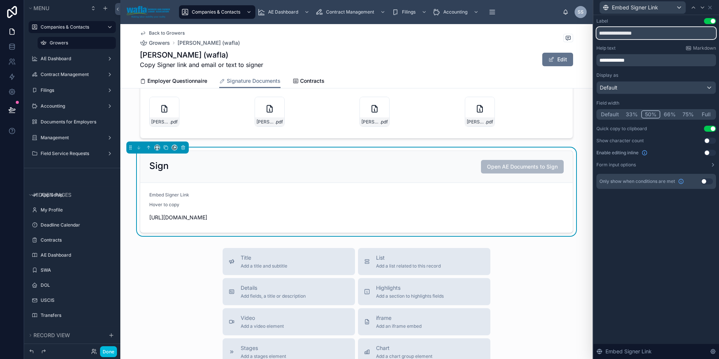
drag, startPoint x: 618, startPoint y: 33, endPoint x: 565, endPoint y: 32, distance: 53.4
click at [565, 32] on div "**********" at bounding box center [359, 179] width 719 height 359
type input "**********"
click at [711, 7] on icon at bounding box center [710, 8] width 6 height 6
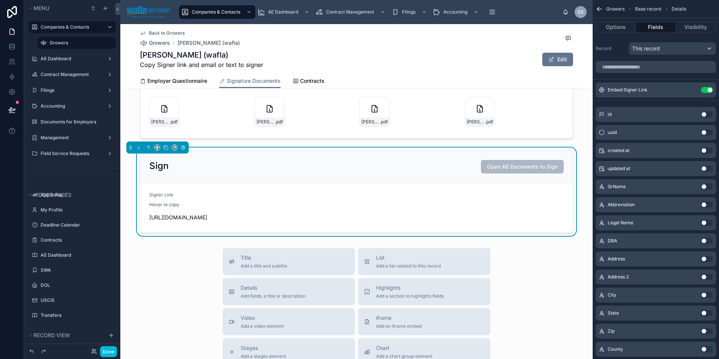
click at [242, 193] on div "Signer Link" at bounding box center [251, 196] width 204 height 9
click at [0, 0] on icon "scrollable content" at bounding box center [0, 0] width 0 height 0
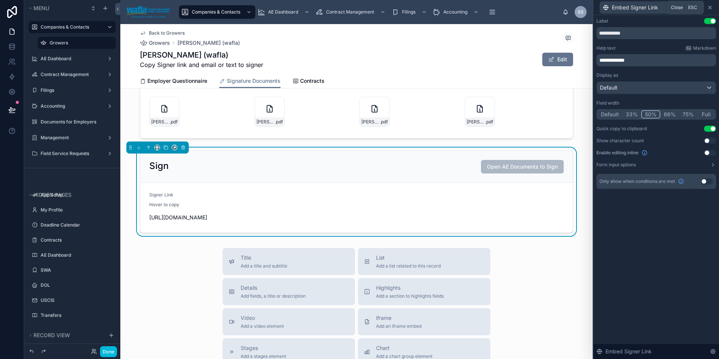
click at [709, 8] on icon at bounding box center [710, 8] width 6 height 6
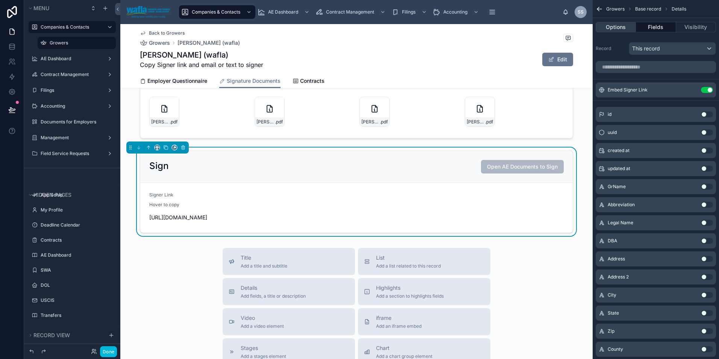
click at [606, 29] on button "Options" at bounding box center [616, 27] width 40 height 11
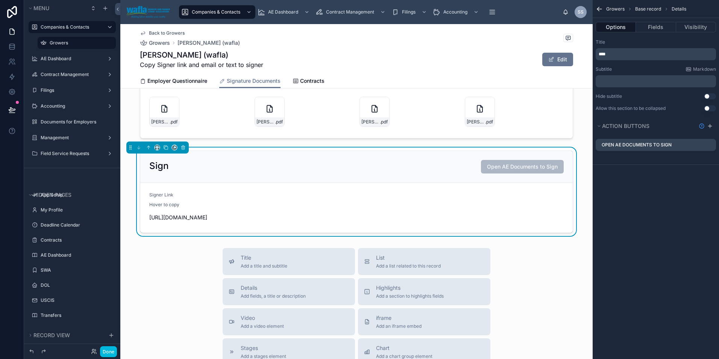
click at [495, 188] on form "Signer Link Hover to copy [URL][DOMAIN_NAME]" at bounding box center [356, 208] width 433 height 50
click at [601, 8] on icon "scrollable content" at bounding box center [600, 9] width 8 height 8
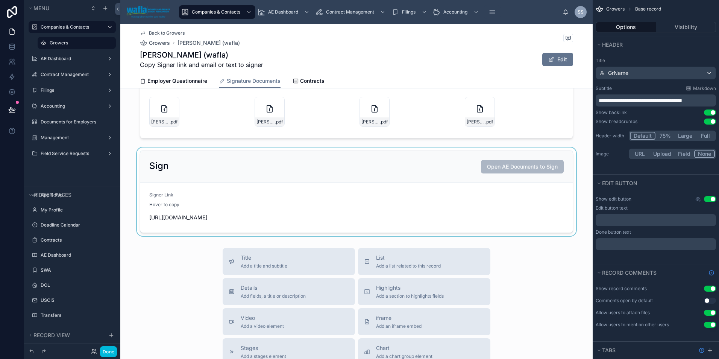
click at [475, 181] on div at bounding box center [356, 191] width 472 height 88
